Goal: Find specific page/section: Find specific page/section

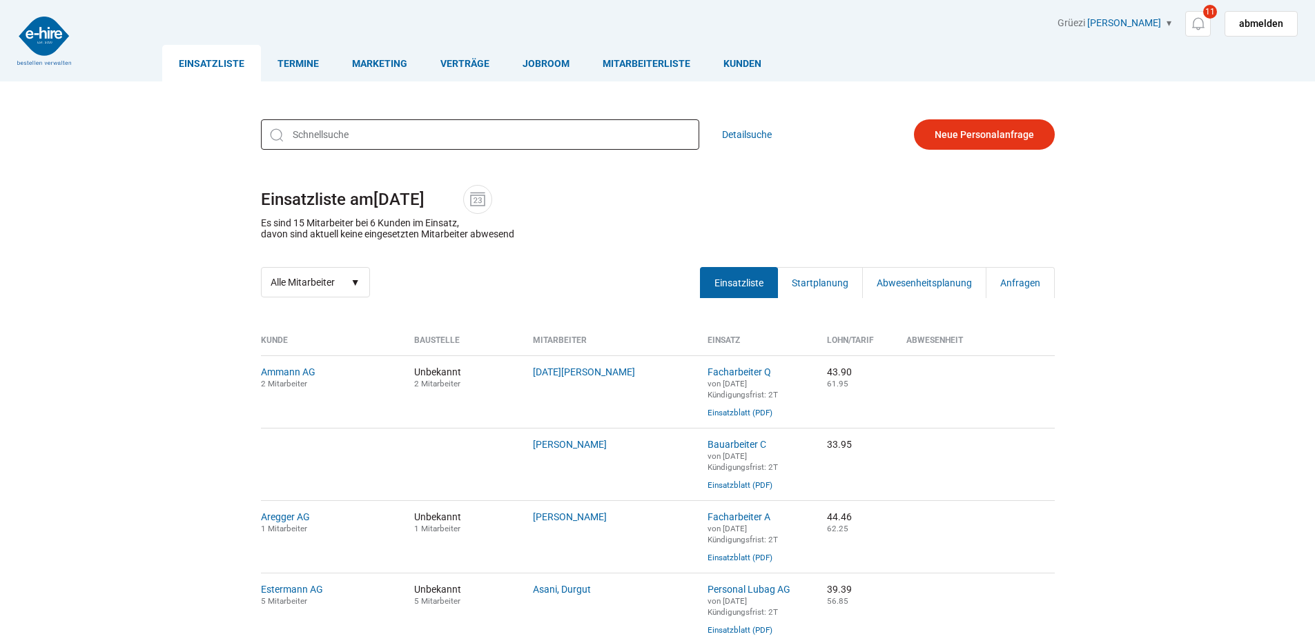
click at [542, 128] on input "text" at bounding box center [480, 134] width 438 height 30
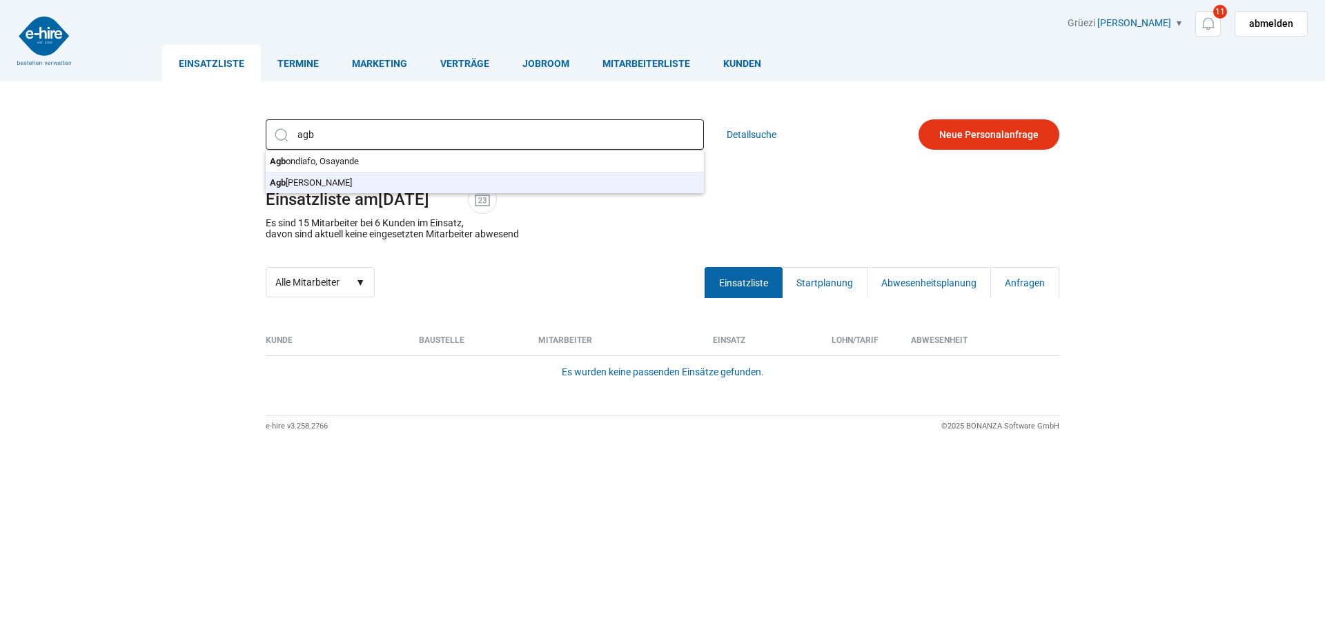
type input "Agbugui, Gabriel"
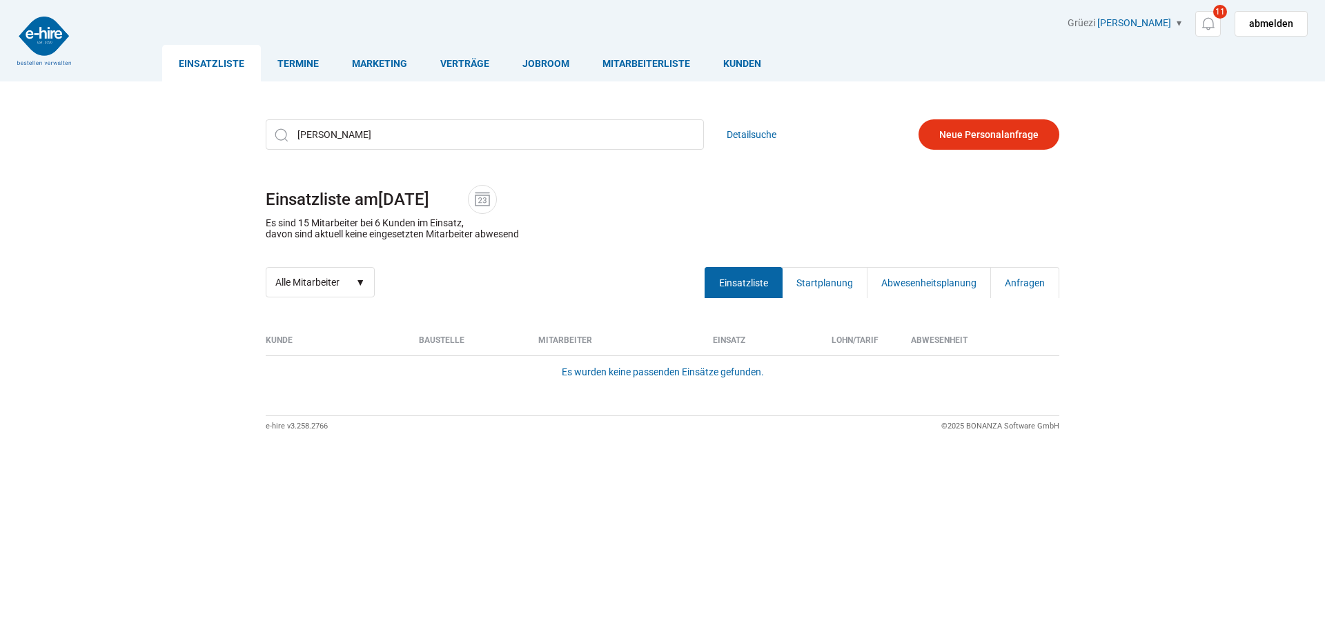
click at [369, 184] on div "Agbugui, Gabriel Agb ondiafo, Osayande Agb ugui, Gabriel Detailsuche Einsatzlis…" at bounding box center [663, 208] width 828 height 199
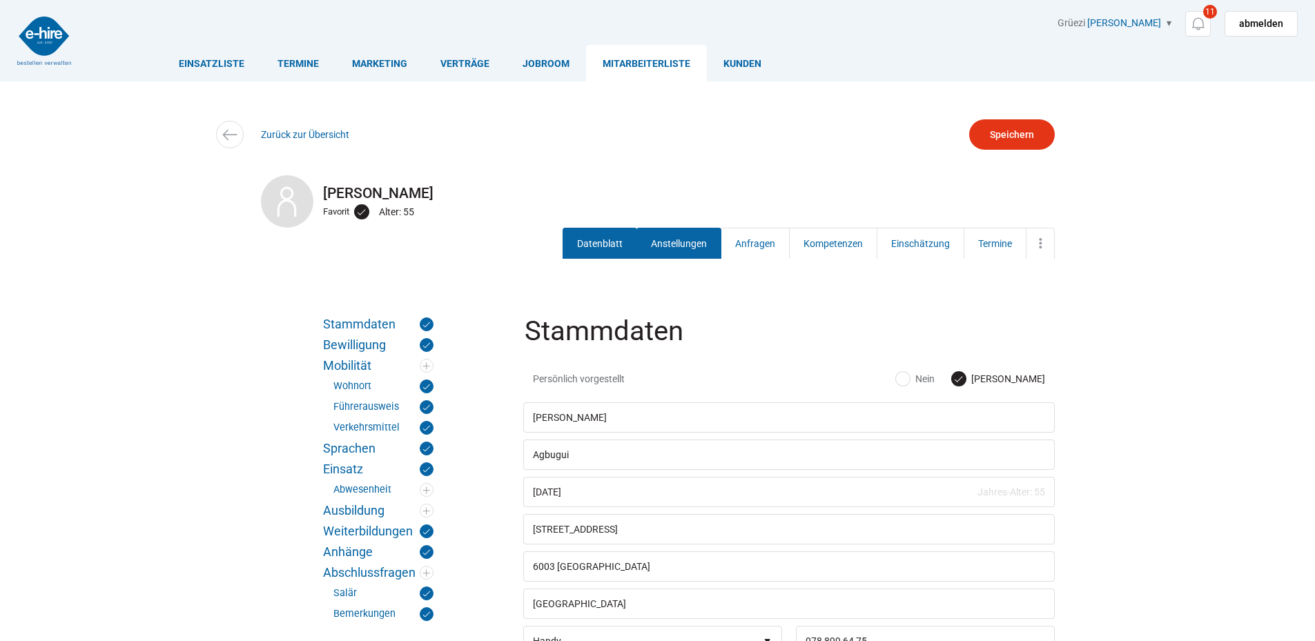
click at [654, 238] on link "Anstellungen" at bounding box center [678, 243] width 85 height 31
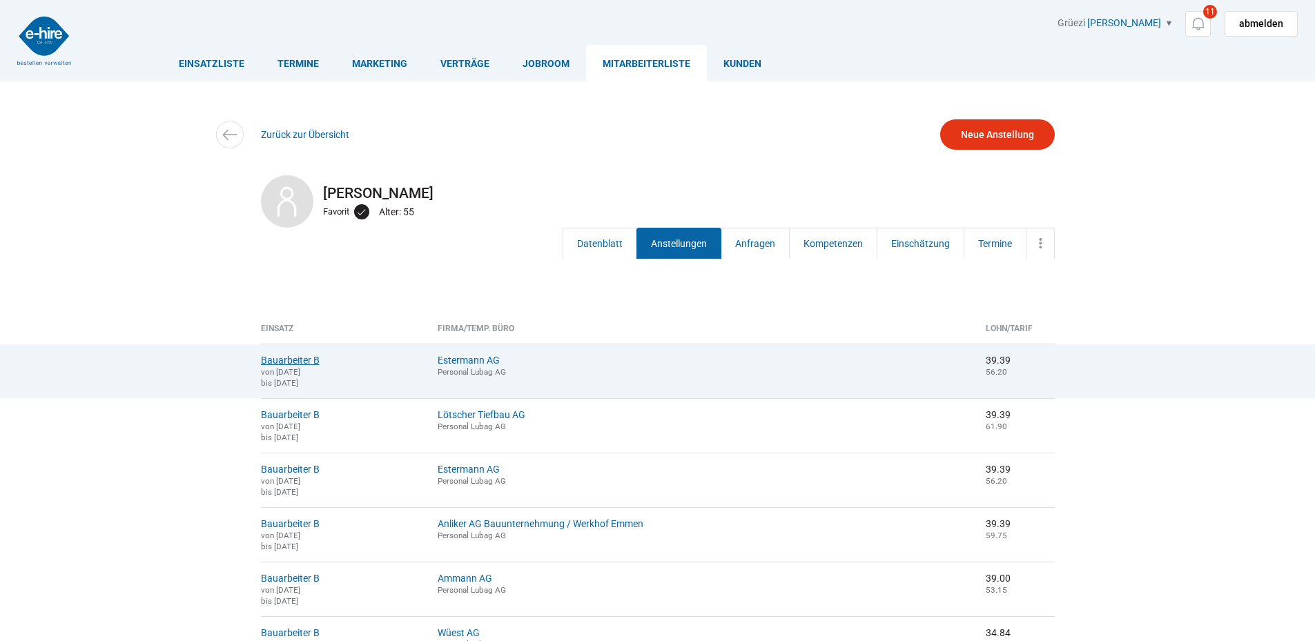
click at [316, 359] on link "Bauarbeiter B" at bounding box center [290, 360] width 59 height 11
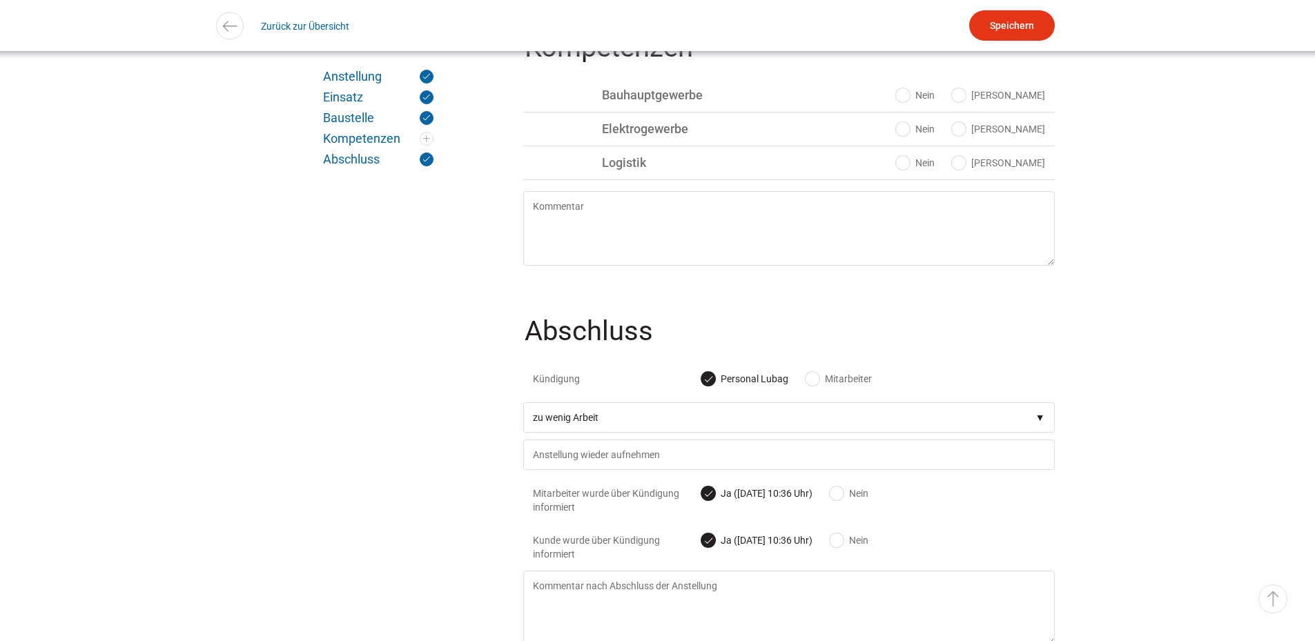
scroll to position [1237, 0]
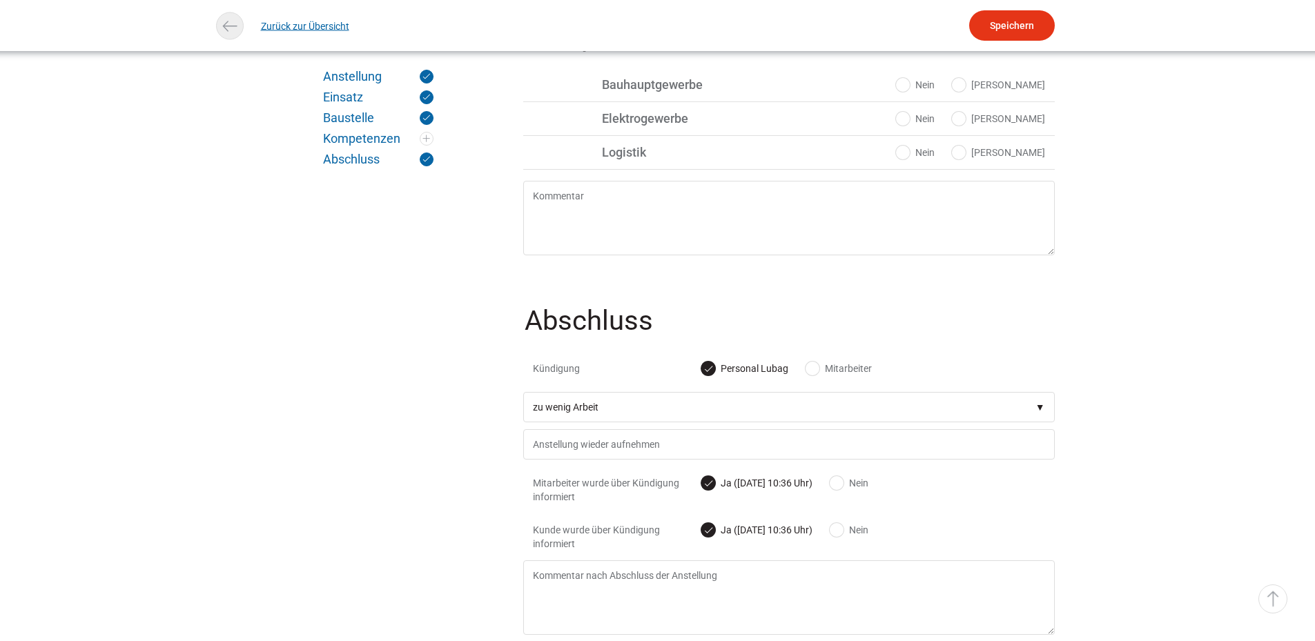
click at [227, 22] on img at bounding box center [230, 26] width 20 height 20
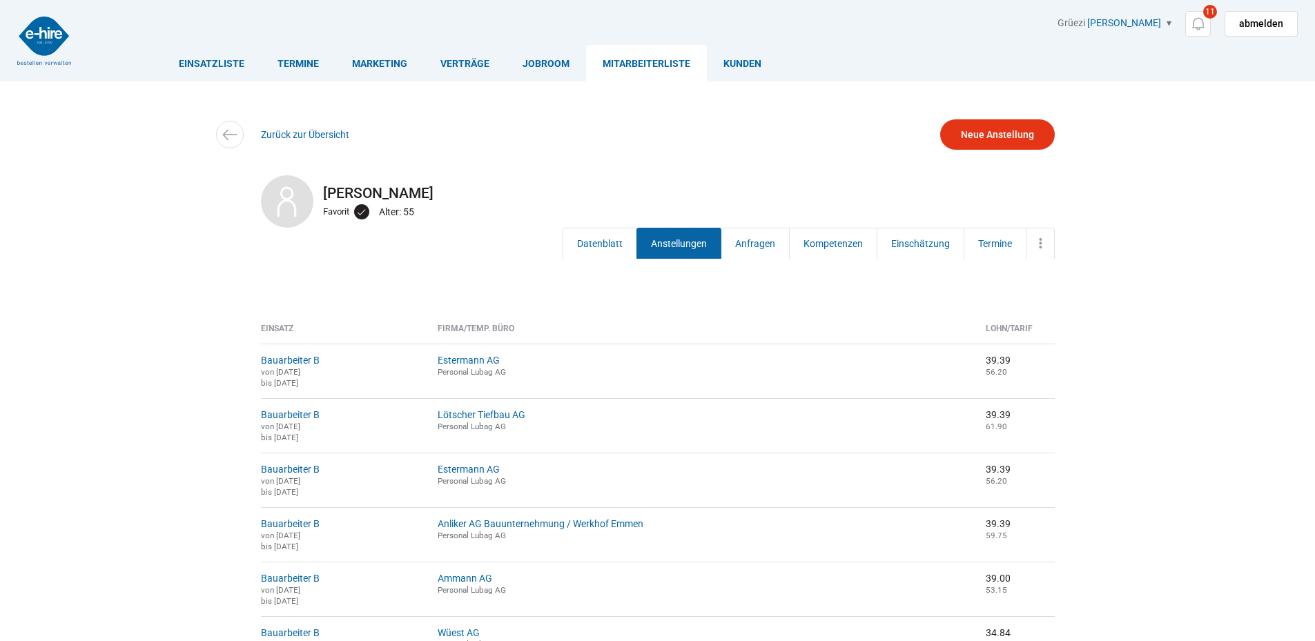
click at [25, 29] on img at bounding box center [44, 41] width 54 height 48
